Goal: Task Accomplishment & Management: Manage account settings

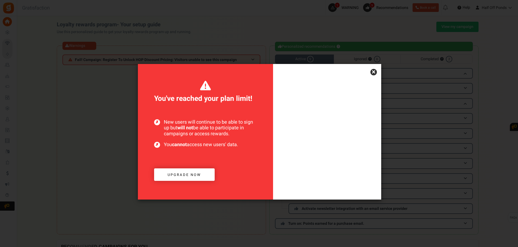
click at [379, 80] on body "Install now Back to Home Back to program setup Home Settings Campaigns Purchase…" at bounding box center [259, 212] width 518 height 425
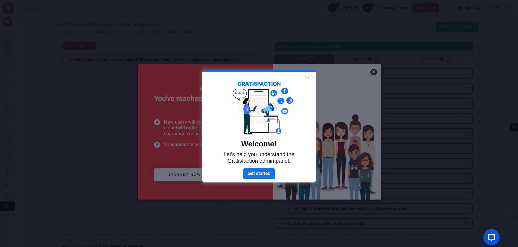
click at [310, 76] on link "Skip" at bounding box center [309, 76] width 7 height 5
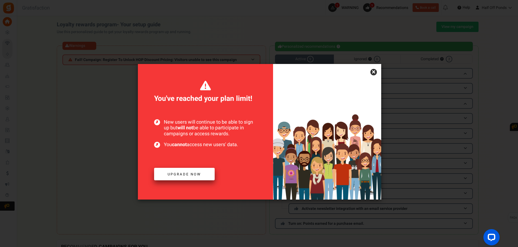
click at [189, 173] on span "Upgrade now" at bounding box center [185, 173] width 34 height 5
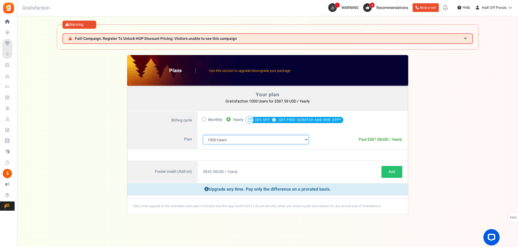
click at [235, 140] on select "100 Users 200 Users 500 Users 1000 Users 2000 Users 3000 Users 4000 Users 5000 …" at bounding box center [256, 139] width 106 height 9
select select "712"
click at [203, 135] on select "100 Users 200 Users 500 Users 1000 Users 2000 Users 3000 Users 4000 Users 5000 …" at bounding box center [256, 139] width 106 height 9
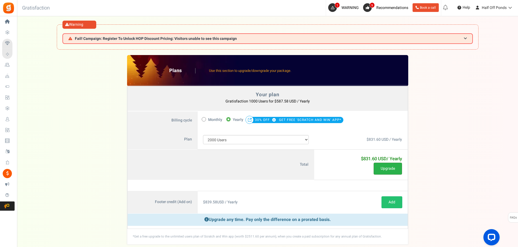
click at [392, 168] on button "Upgrade" at bounding box center [388, 168] width 28 height 12
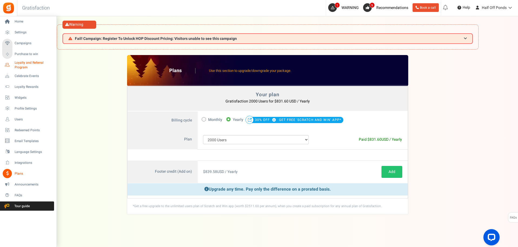
click at [33, 64] on span "Loyalty and Referral Program" at bounding box center [35, 64] width 40 height 9
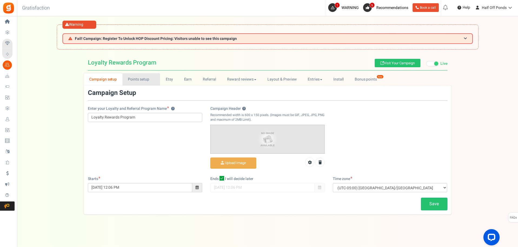
click at [136, 75] on link "Points setup New" at bounding box center [142, 79] width 38 height 12
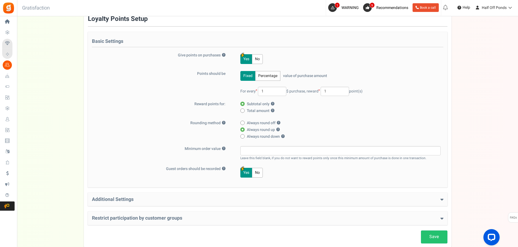
scroll to position [107, 0]
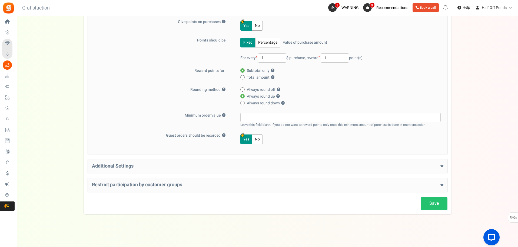
click at [112, 153] on div "Basic Settings Give points on purchases ? Yes No Points should be Fixed Percent…" at bounding box center [268, 76] width 360 height 155
click at [114, 163] on h4 "Additional Settings" at bounding box center [268, 165] width 352 height 5
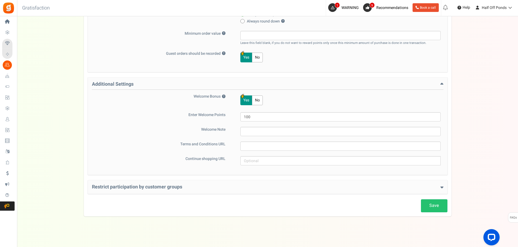
scroll to position [191, 0]
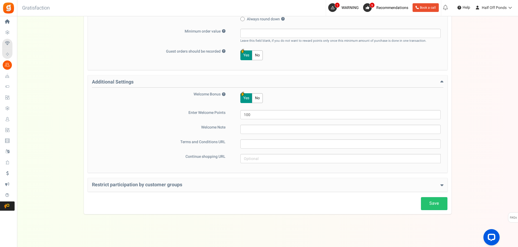
click at [124, 182] on h4 "Restrict participation by customer groups" at bounding box center [268, 184] width 352 height 5
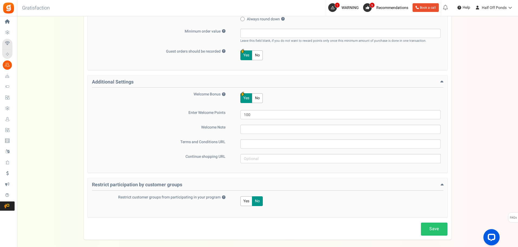
scroll to position [56, 0]
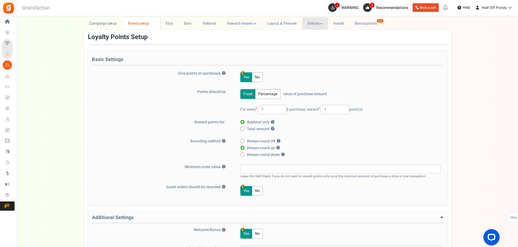
click at [326, 26] on link "Entries" at bounding box center [316, 23] width 26 height 12
click at [323, 34] on link "Entries" at bounding box center [324, 35] width 43 height 8
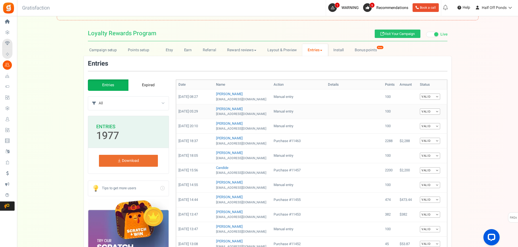
scroll to position [0, 0]
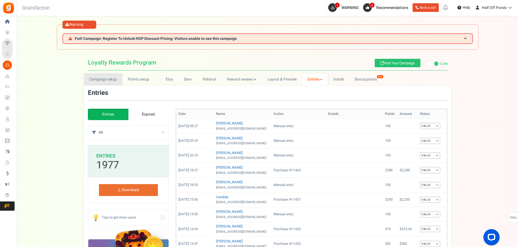
click at [105, 78] on link "Campaign setup" at bounding box center [103, 79] width 39 height 12
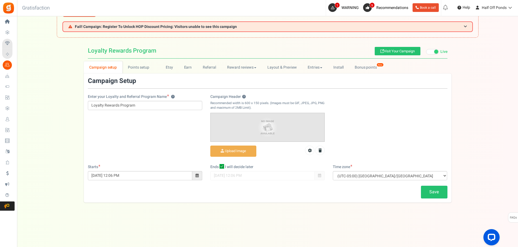
scroll to position [23, 0]
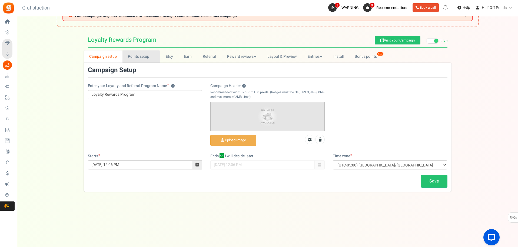
click at [128, 62] on link "Points setup New" at bounding box center [142, 56] width 38 height 12
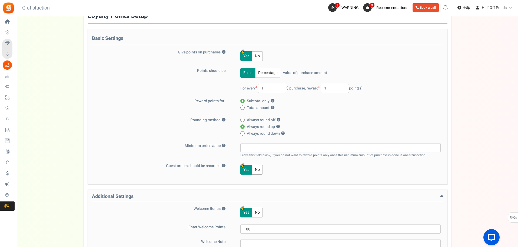
scroll to position [212, 0]
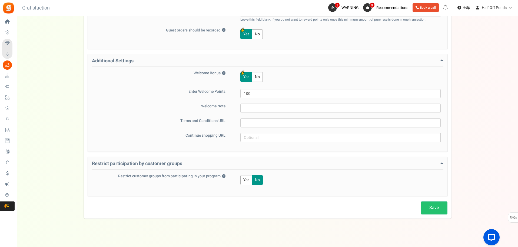
click at [133, 159] on div "Restrict participation by customer groups Restrict customer groups from partici…" at bounding box center [268, 176] width 360 height 39
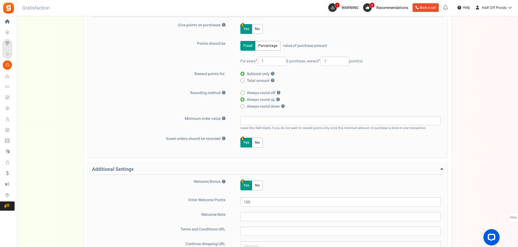
scroll to position [23, 0]
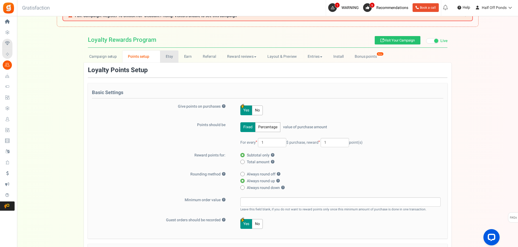
click at [173, 55] on link "Etsy" at bounding box center [169, 56] width 18 height 12
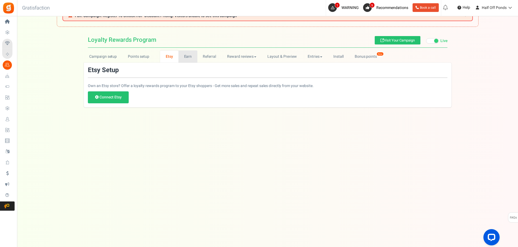
click at [184, 54] on link "Earn" at bounding box center [188, 56] width 19 height 12
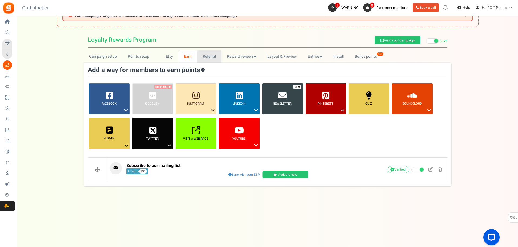
click at [200, 54] on link "Referral" at bounding box center [210, 56] width 24 height 12
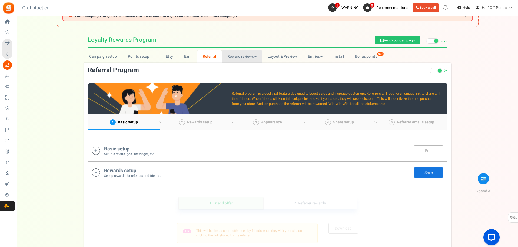
click at [228, 56] on link "Reward reviews" at bounding box center [242, 56] width 40 height 12
click at [284, 57] on link "Layout & Preview" at bounding box center [282, 56] width 40 height 12
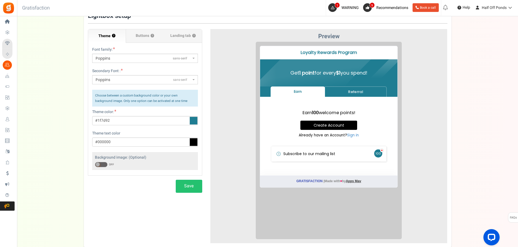
scroll to position [0, 0]
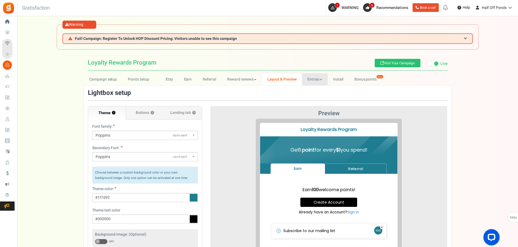
click at [313, 77] on link "Entries" at bounding box center [315, 79] width 26 height 12
click at [340, 84] on link "Install" at bounding box center [338, 79] width 21 height 12
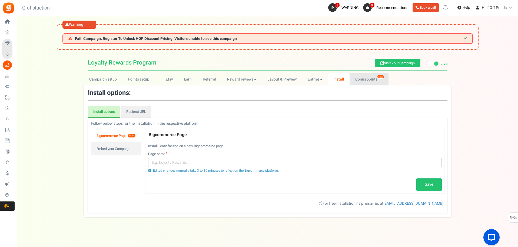
click at [371, 75] on link "Bonus points New" at bounding box center [369, 79] width 39 height 12
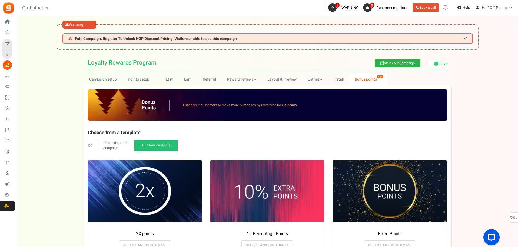
click at [410, 67] on link "Visit Your Campaign" at bounding box center [398, 63] width 46 height 8
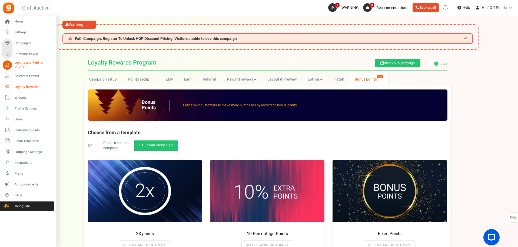
click at [28, 87] on span "Loyalty Rewards" at bounding box center [34, 86] width 38 height 5
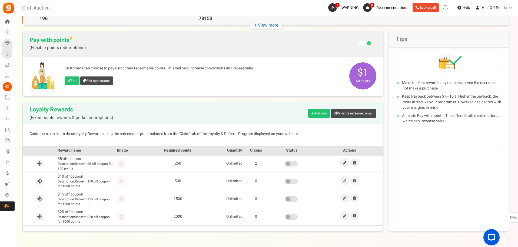
scroll to position [90, 0]
